Goal: Entertainment & Leisure: Consume media (video, audio)

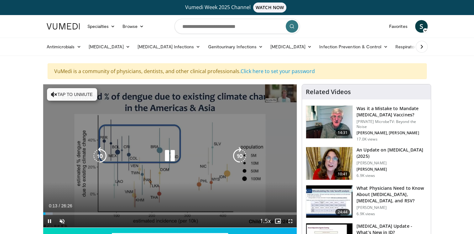
click at [69, 94] on button "Tap to unmute" at bounding box center [72, 94] width 50 height 13
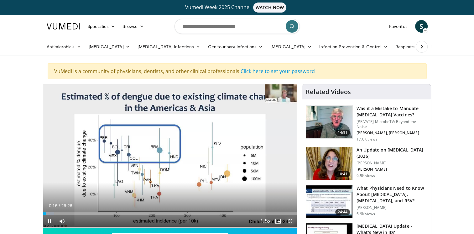
click at [291, 222] on span "Video Player" at bounding box center [290, 221] width 13 height 13
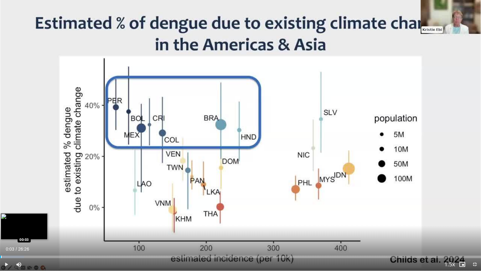
click at [1, 233] on div "Progress Bar" at bounding box center [1, 256] width 1 height 3
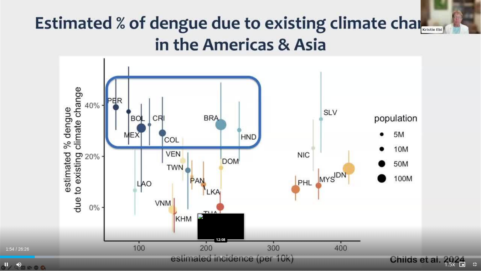
click at [222, 233] on div "Loaded : 11.25% 01:54 12:08" at bounding box center [240, 256] width 481 height 3
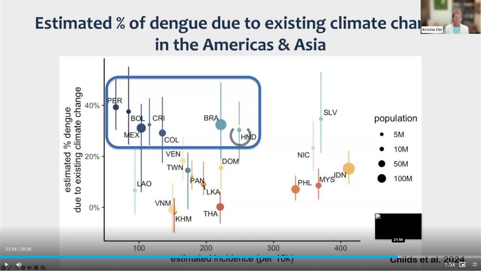
click at [399, 233] on div "Progress Bar" at bounding box center [399, 256] width 1 height 3
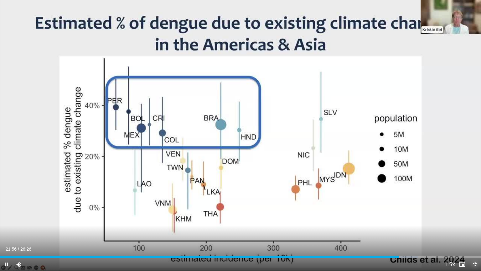
click at [474, 233] on span "Video Player" at bounding box center [475, 264] width 13 height 13
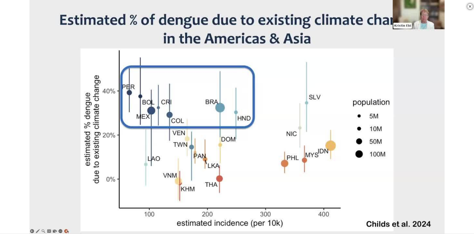
scroll to position [219, 0]
